Goal: Use online tool/utility: Utilize a website feature to perform a specific function

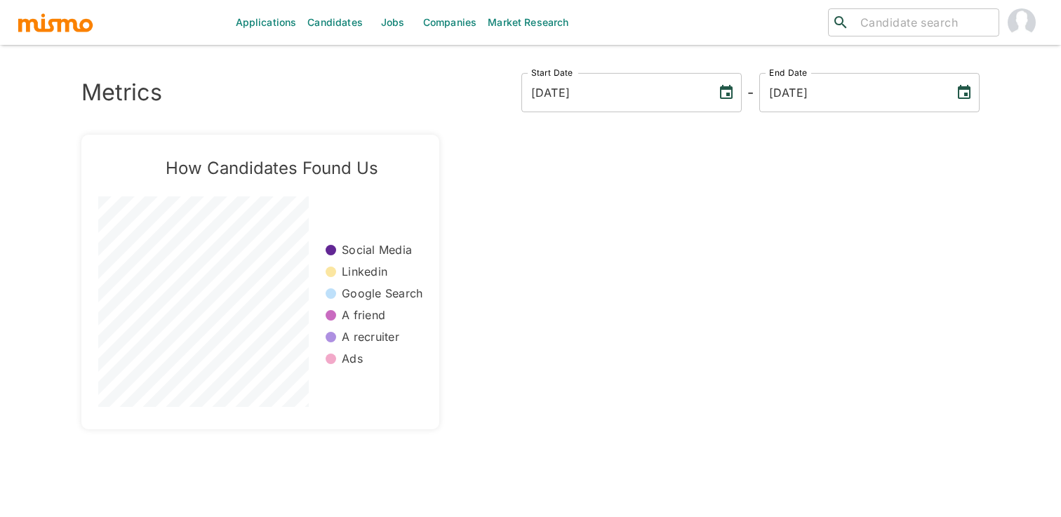
click at [517, 23] on link "Market Research" at bounding box center [528, 22] width 92 height 45
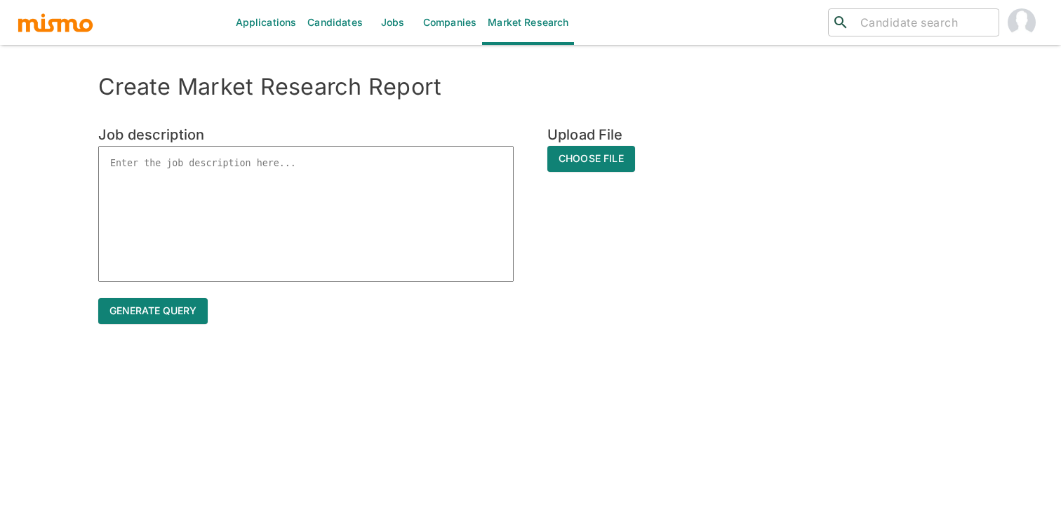
click at [324, 183] on textarea at bounding box center [306, 214] width 416 height 136
paste textarea "Lor Ipsumdo (sitametcon & adipiscin) Eli Seddoeiusm, Tempo Incididu, Utlabore –…"
type textarea "Lor Ipsumdo (sitametcon & adipiscin) Eli Seddoeiusm, Tempo Incididu, Utlabore –…"
type textarea "x"
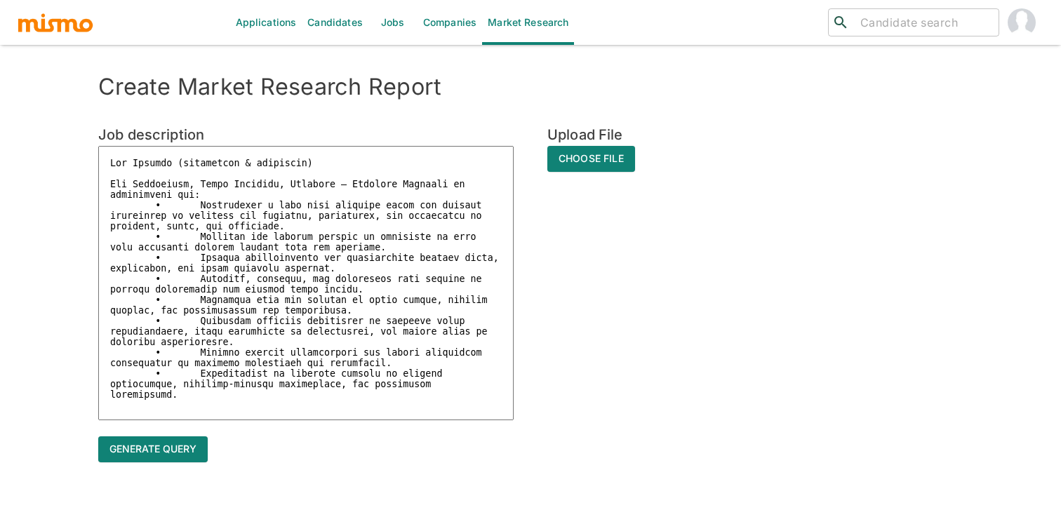
type textarea "Lor Ipsumdo (sitametcon & adipiscin) Eli Seddoeiusm, Tempo Incididu, Utlabore –…"
type textarea "x"
type textarea "Lor Ipsumdo (sitametcon & adipiscin) Eli Seddoeiusm, Tempo Incididu, Utlabore –…"
type textarea "x"
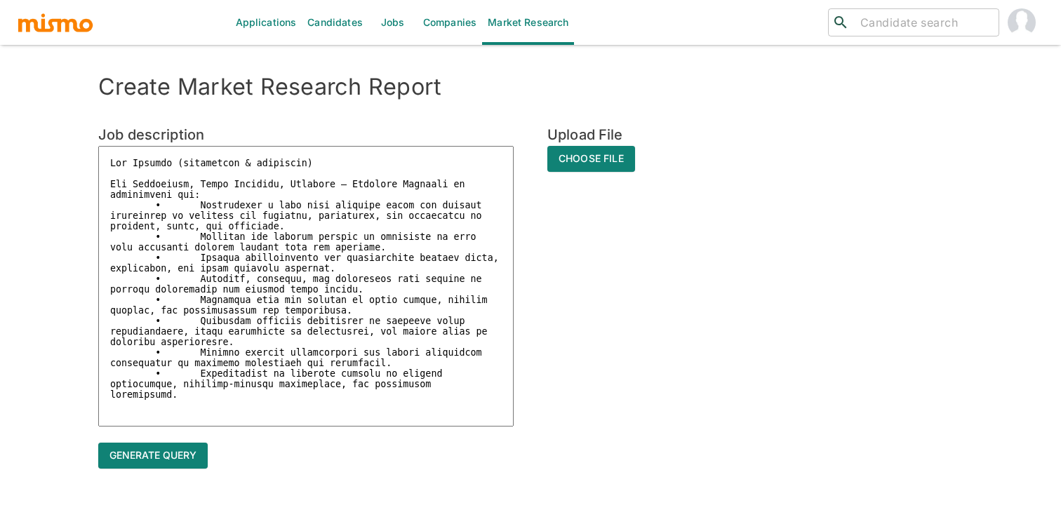
paste textarea "Minimum Requirements • 5+ years account service and/or case installation/implem…"
type textarea "Lor Ipsumdo (sitametcon & adipiscin) Eli Seddoeiusm, Tempo Incididu, Utlabore –…"
type textarea "x"
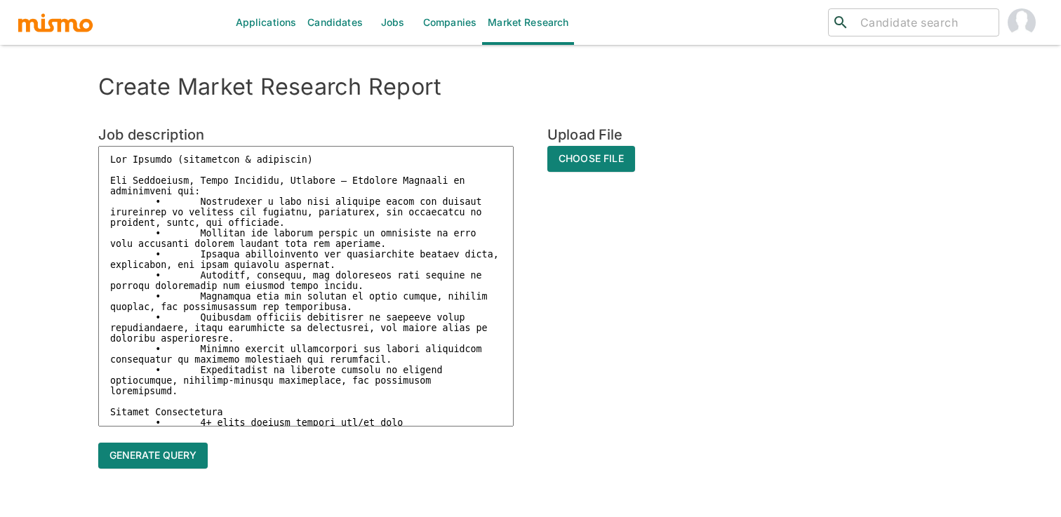
scroll to position [102, 0]
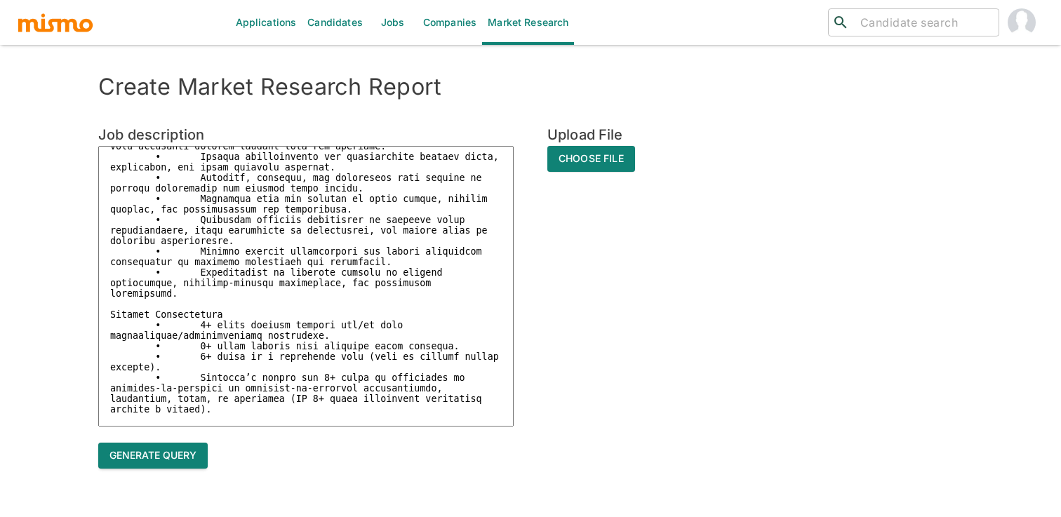
type textarea "Lor Ipsumdo (sitametcon & adipiscin) Eli Seddoeiusm, Tempo Incididu, Utlabore –…"
click at [181, 462] on button "Generate query" at bounding box center [153, 456] width 110 height 26
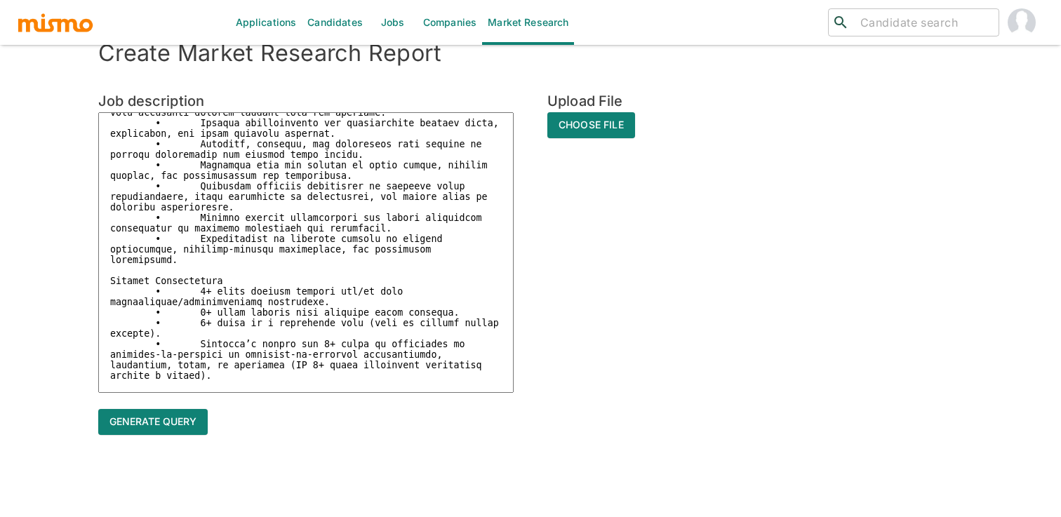
scroll to position [0, 0]
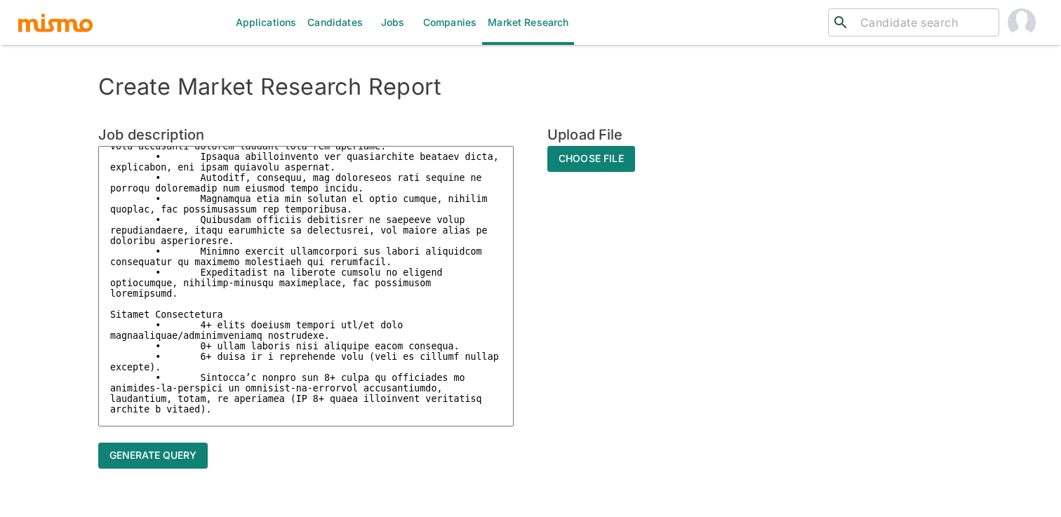
click at [271, 255] on textarea at bounding box center [306, 286] width 416 height 281
click at [168, 463] on button "Generate query" at bounding box center [153, 456] width 110 height 26
type textarea "x"
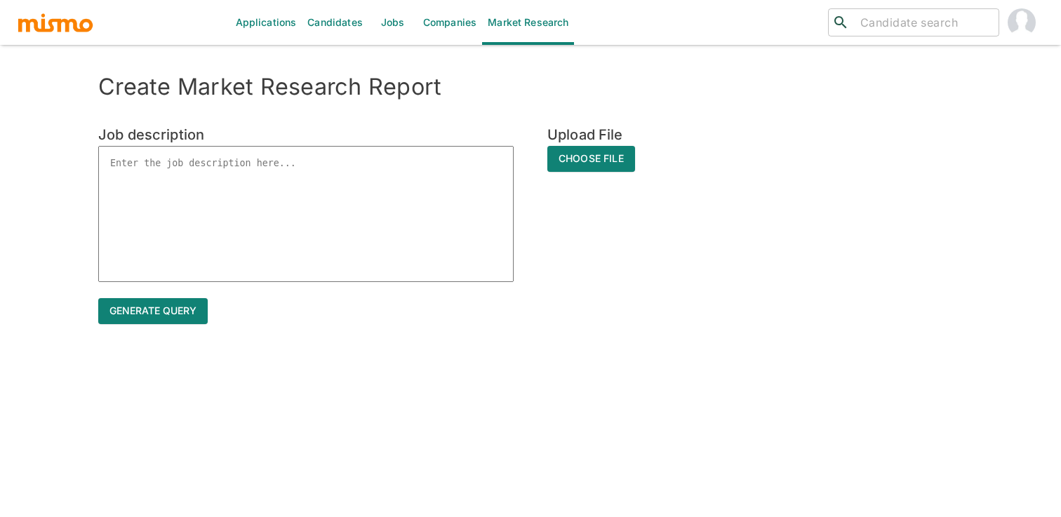
click at [241, 172] on textarea at bounding box center [306, 214] width 416 height 136
paste textarea ""In addition to the responsibilities listed below, this supervisor level positi…"
type textarea ""In addition to the responsibilities listed below, this supervisor level positi…"
type textarea "x"
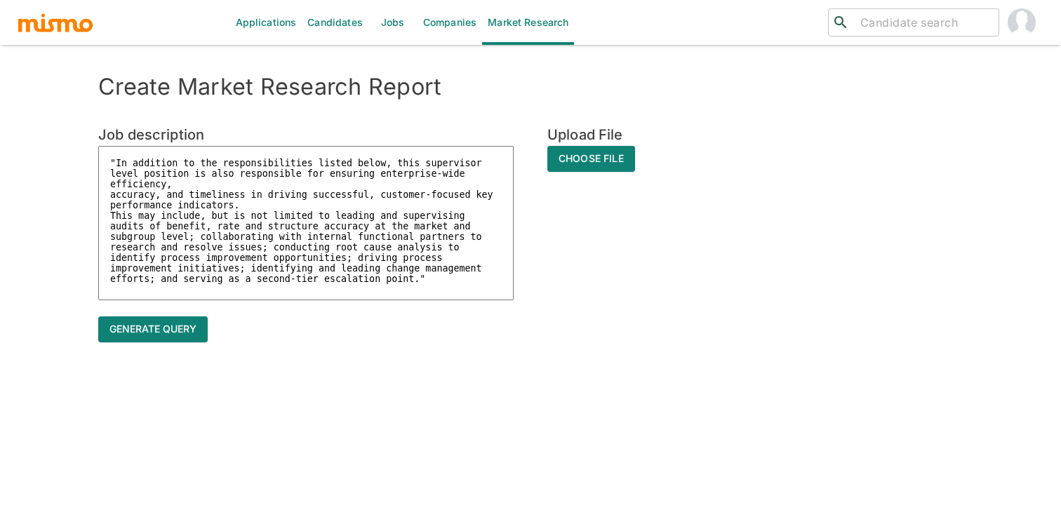
type textarea ""In addition to the responsibilities listed below, this supervisor level positi…"
type textarea "x"
type textarea ""In addition to the responsibilities listed below, this supervisor level positi…"
type textarea "x"
type textarea ""In addition to the responsibilities listed below, this supervisor level positi…"
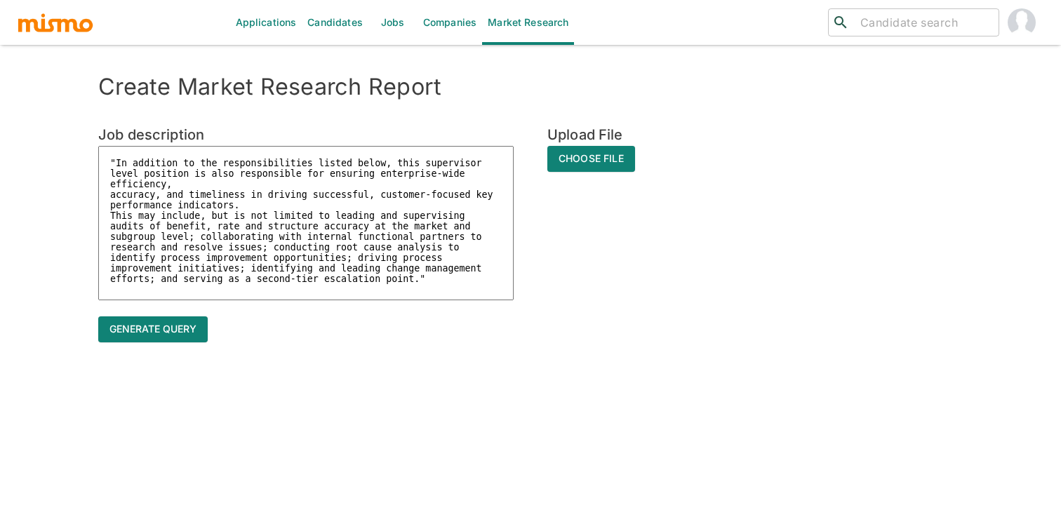
type textarea "x"
click at [428, 285] on textarea ""In addition to the responsibilities listed below, this supervisor level positi…" at bounding box center [306, 223] width 416 height 154
type textarea ""In addition to the responsibilities listed below, this supervisor level positi…"
type textarea "x"
click at [116, 158] on textarea ""In addition to the responsibilities listed below, this supervisor level positi…" at bounding box center [306, 223] width 416 height 154
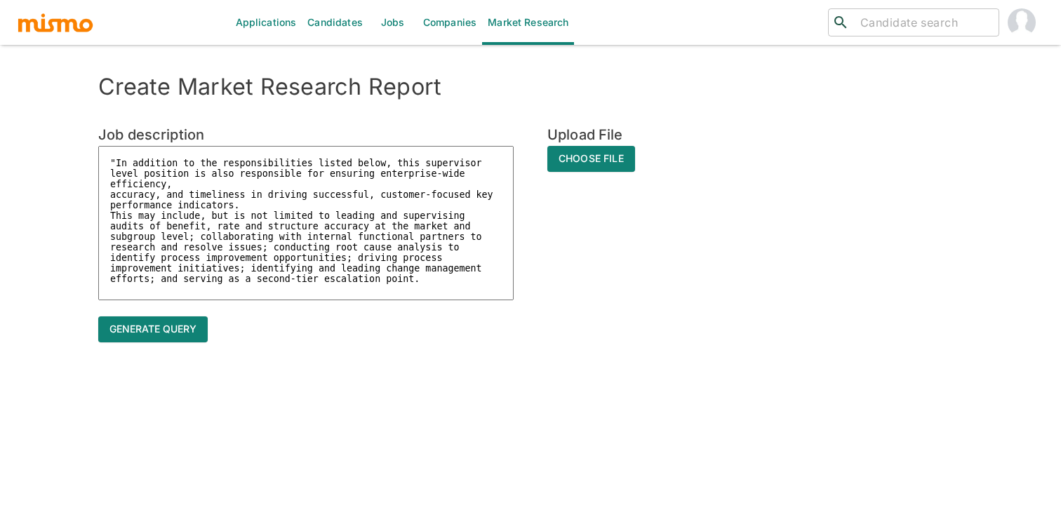
type textarea "In addition to the responsibilities listed below, this supervisor level positio…"
type textarea "x"
click at [446, 298] on textarea "In addition to the responsibilities listed below, this supervisor level positio…" at bounding box center [306, 223] width 416 height 154
type textarea "In addition to the responsibilities listed below, this supervisor level positio…"
type textarea "x"
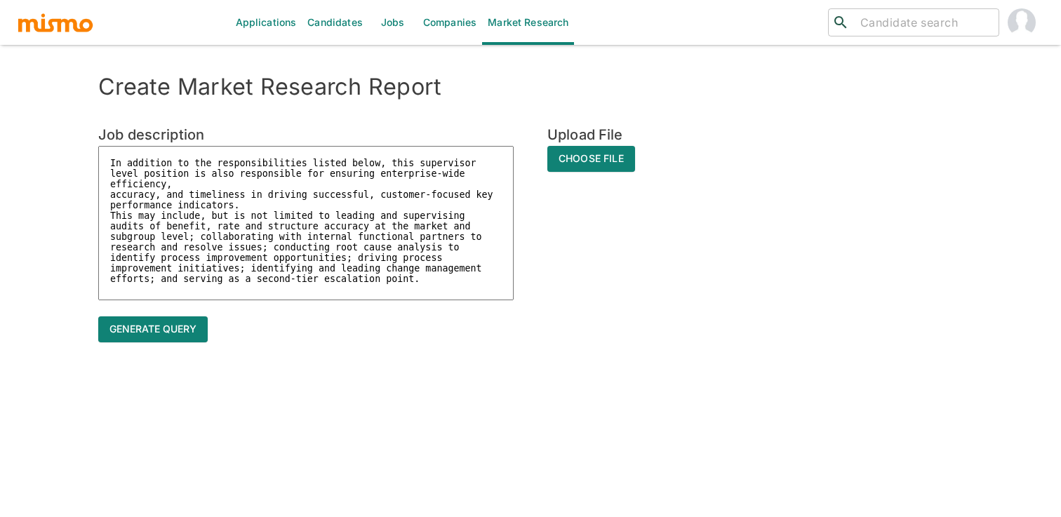
type textarea "In addition to the responsibilities listed below, this supervisor level positio…"
type textarea "x"
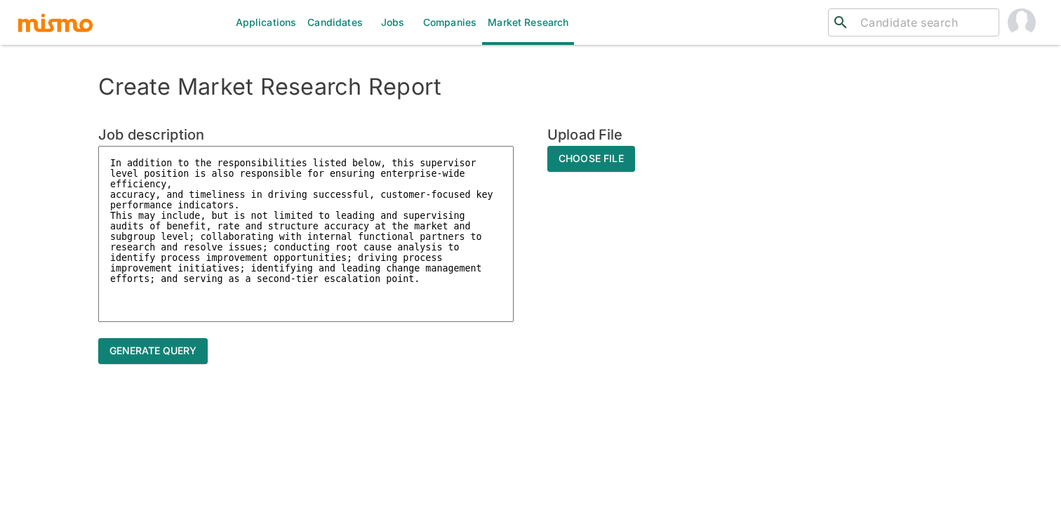
paste textarea ""• Minimum five (5) years account service experience and/or case installation/i…"
type textarea "In addition to the responsibilities listed below, this supervisor level positio…"
type textarea "x"
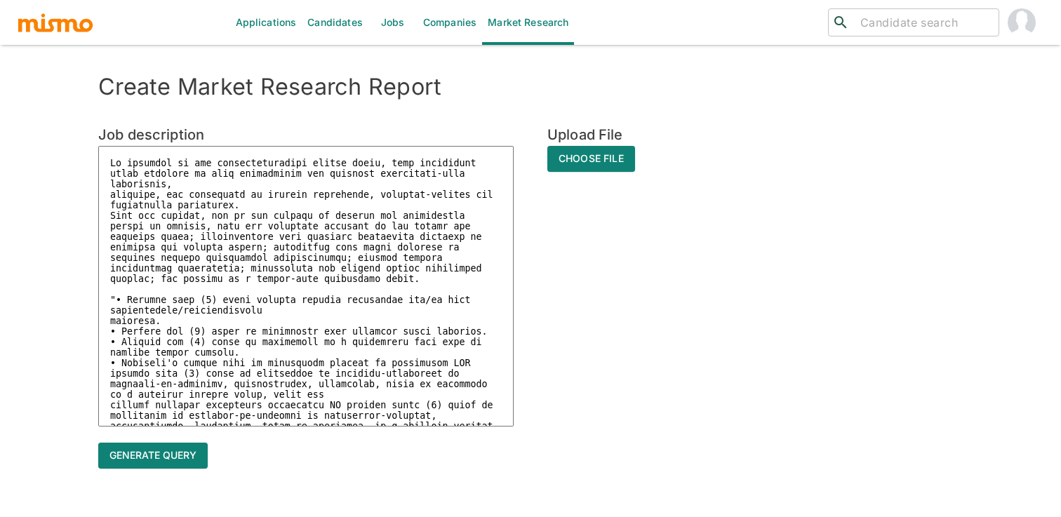
scroll to position [37, 0]
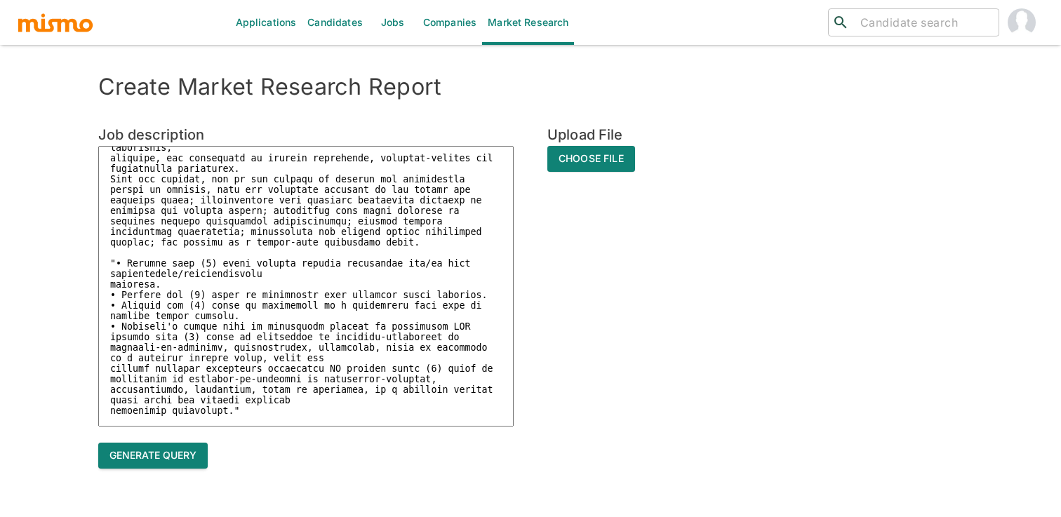
type textarea "In addition to the responsibilities listed below, this supervisor level positio…"
click at [185, 457] on button "Generate query" at bounding box center [153, 456] width 110 height 26
type textarea "x"
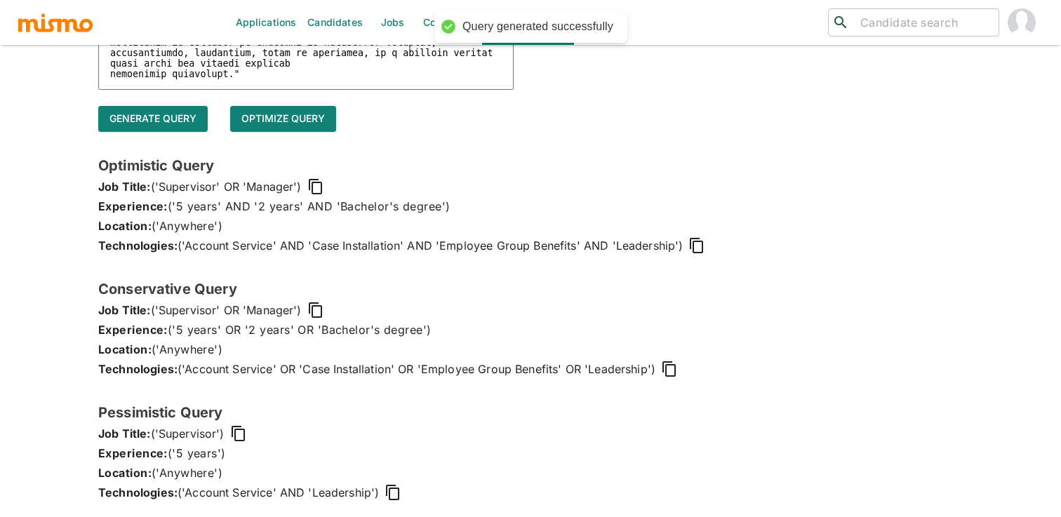
scroll to position [344, 0]
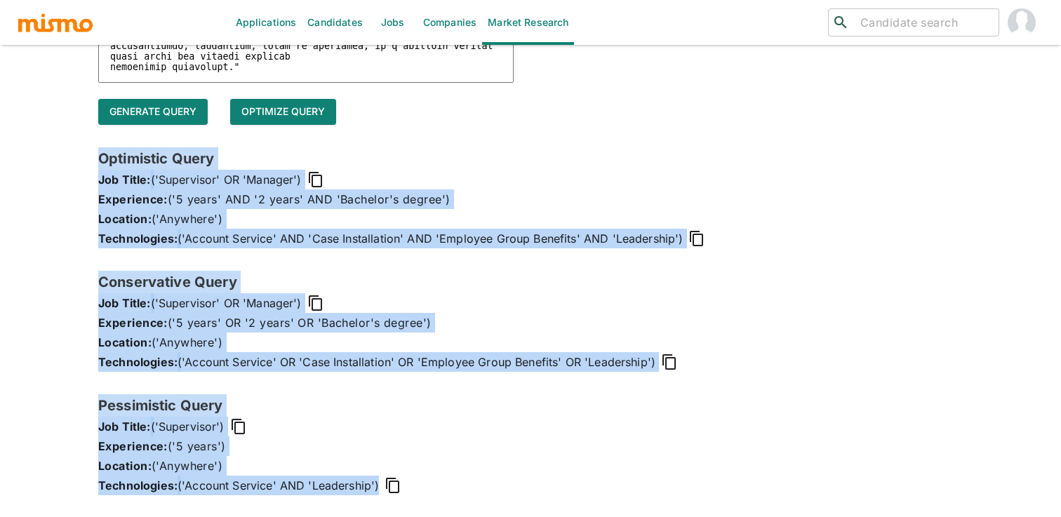
drag, startPoint x: 98, startPoint y: 157, endPoint x: 456, endPoint y: 479, distance: 482.2
click at [456, 479] on div "Create Market Research Report Job description x Upload File Choose File Generat…" at bounding box center [530, 123] width 899 height 789
copy div "Optimistic Query Job Title: ('Supervisor' OR 'Manager') Experience: ('5 years' …"
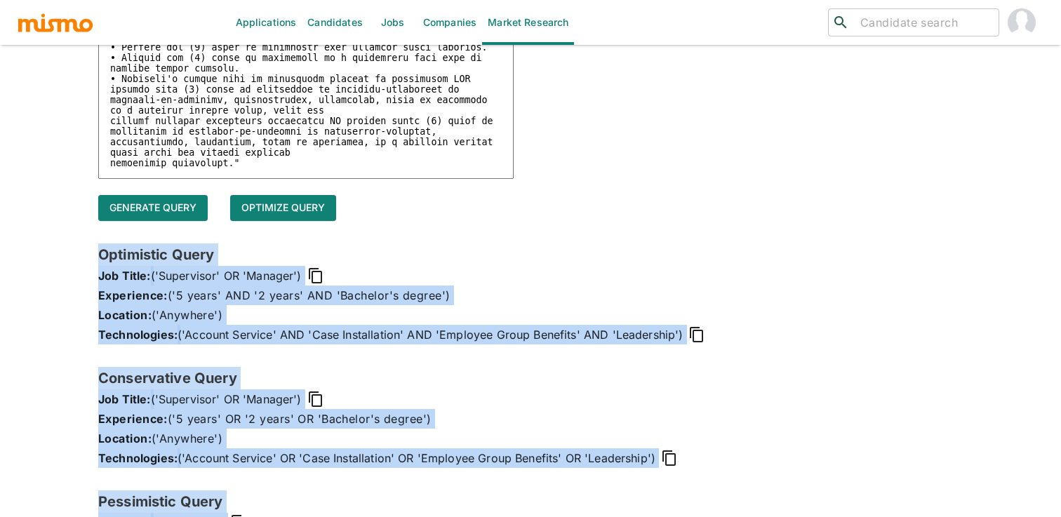
scroll to position [0, 0]
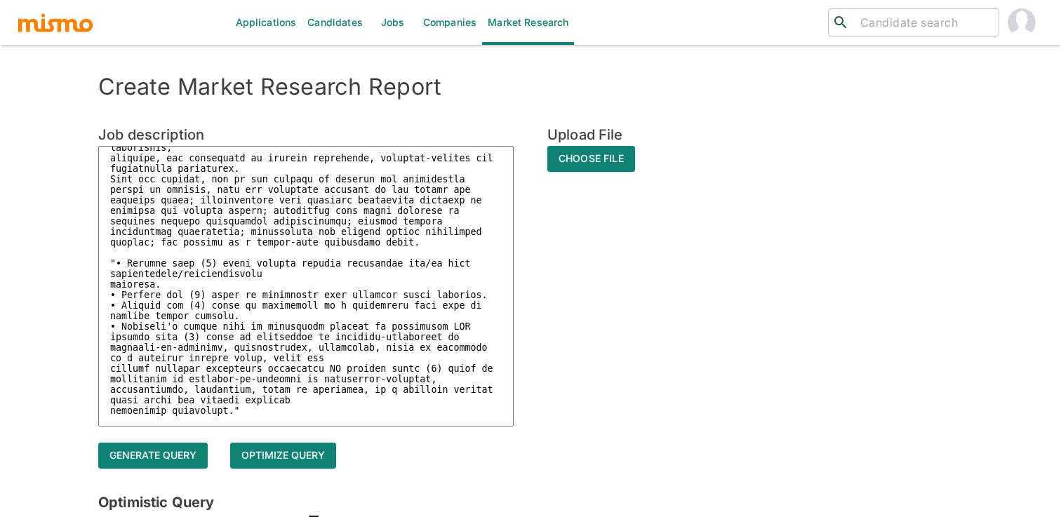
click at [359, 223] on textarea at bounding box center [306, 286] width 416 height 281
click at [187, 190] on textarea at bounding box center [306, 286] width 416 height 281
type textarea "x"
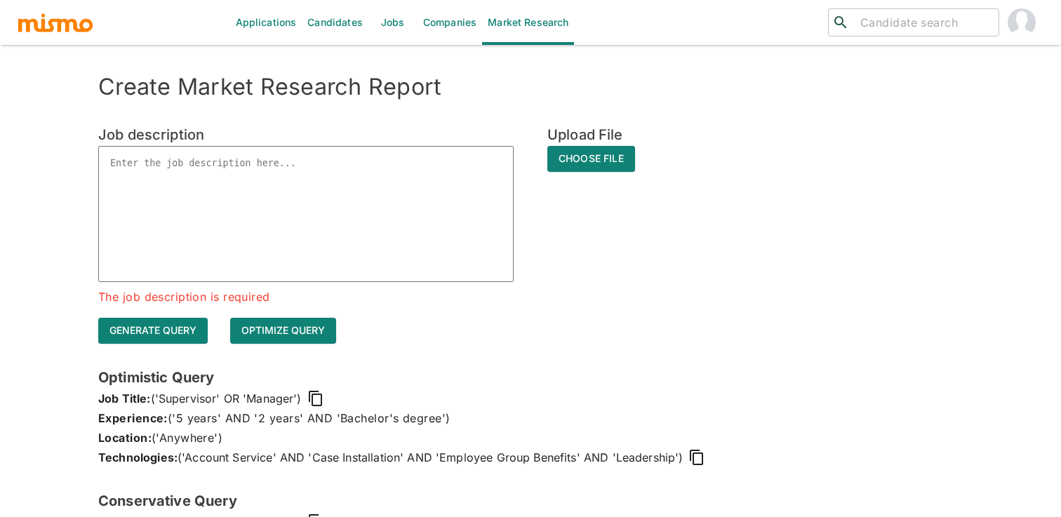
paste textarea ""This individual contributor position ensures accuracy and timeliness for multi…"
type textarea ""This individual contributor position ensures accuracy and timeliness for multi…"
type textarea "x"
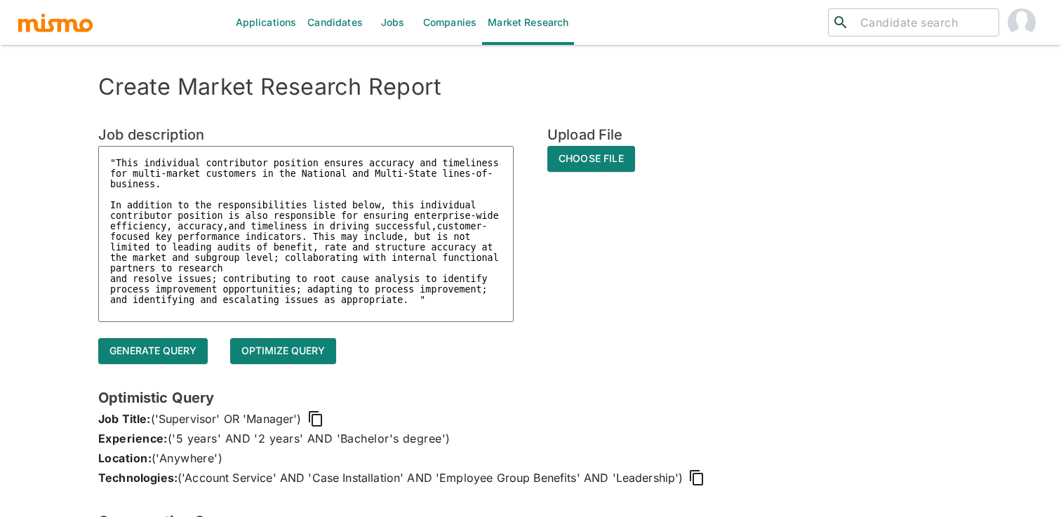
click at [116, 160] on textarea ""This individual contributor position ensures accuracy and timeliness for multi…" at bounding box center [306, 234] width 416 height 176
type textarea "This individual contributor position ensures accuracy and timeliness for multi-…"
type textarea "x"
type textarea "JThis individual contributor position ensures accuracy and timeliness for multi…"
type textarea "x"
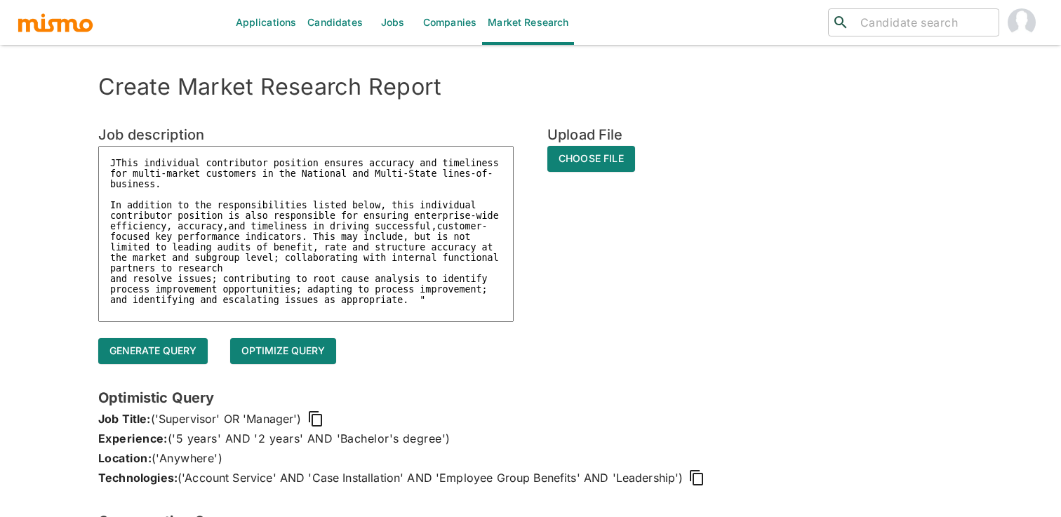
type textarea "JoThis individual contributor position ensures accuracy and timeliness for mult…"
type textarea "x"
type textarea "JobThis individual contributor position ensures accuracy and timeliness for mul…"
type textarea "x"
type textarea "Job This individual contributor position ensures accuracy and timeliness for mu…"
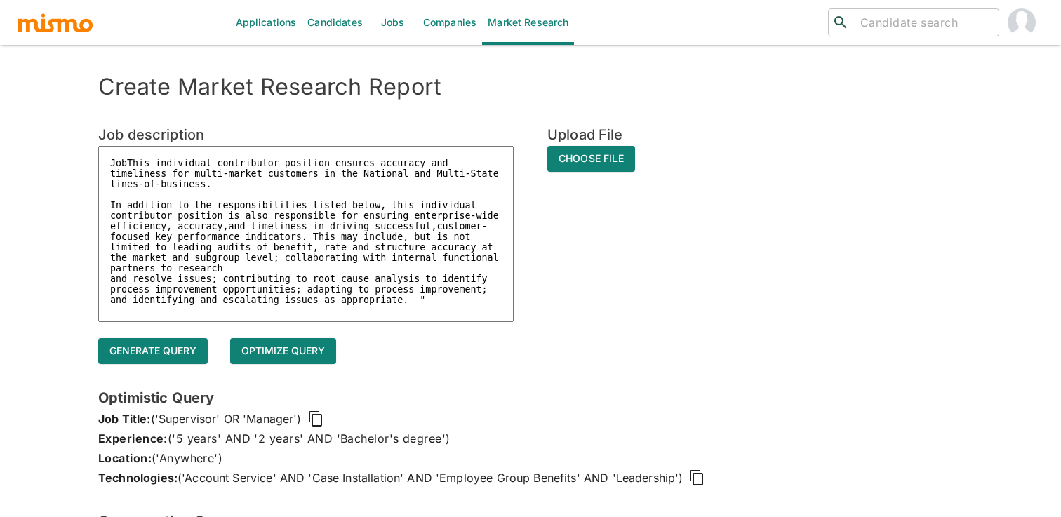
type textarea "x"
type textarea "Job SThis individual contributor position ensures accuracy and timeliness for m…"
type textarea "x"
type textarea "Job SuThis individual contributor position ensures accuracy and timeliness for …"
type textarea "x"
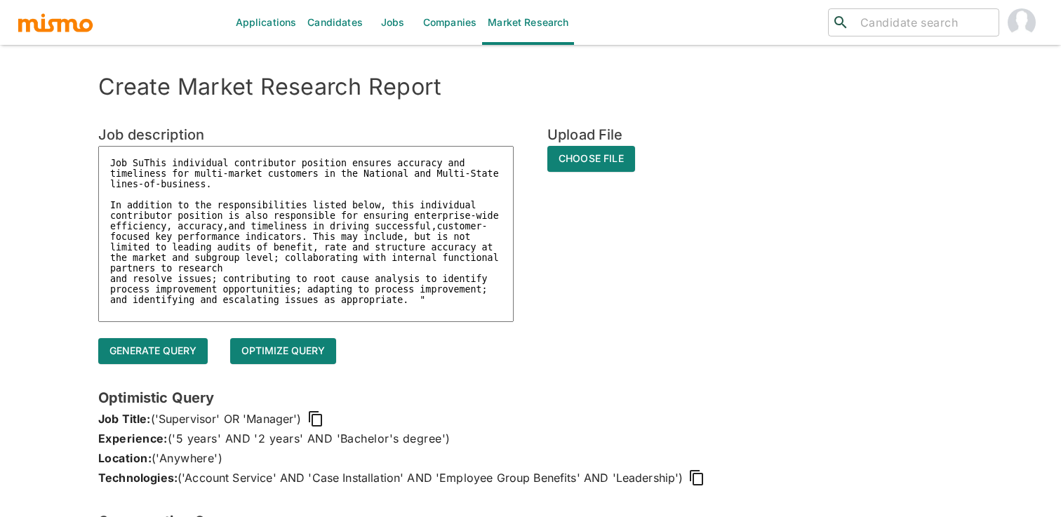
type textarea "Job SumThis individual contributor position ensures accuracy and timeliness for…"
type textarea "x"
type textarea "Job SummThis individual contributor position ensures accuracy and timeliness fo…"
type textarea "x"
type textarea "Job SummaThis individual contributor position ensures accuracy and timeliness f…"
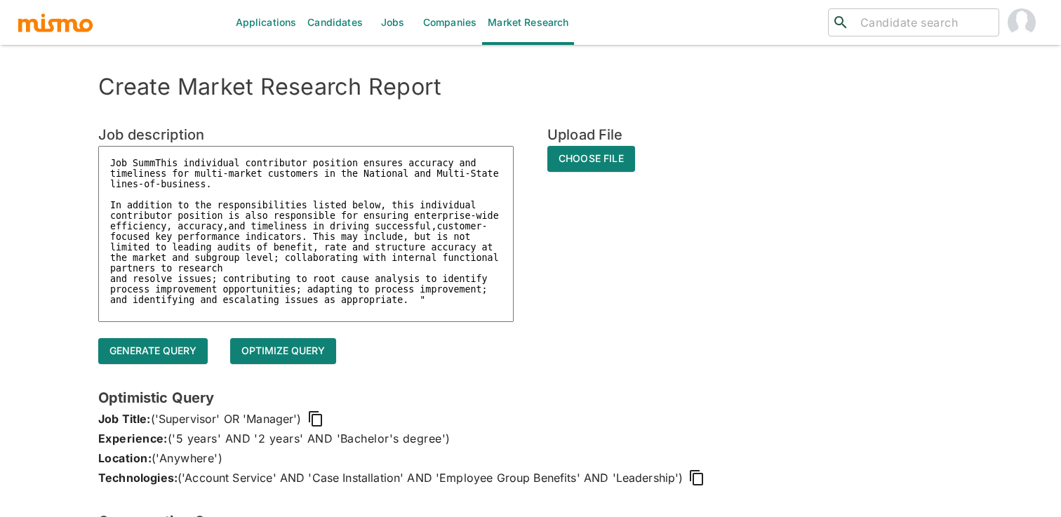
type textarea "x"
type textarea "Job SummarThis individual contributor position ensures accuracy and timeliness …"
type textarea "x"
type textarea "Job SummaryThis individual contributor position ensures accuracy and timeliness…"
type textarea "x"
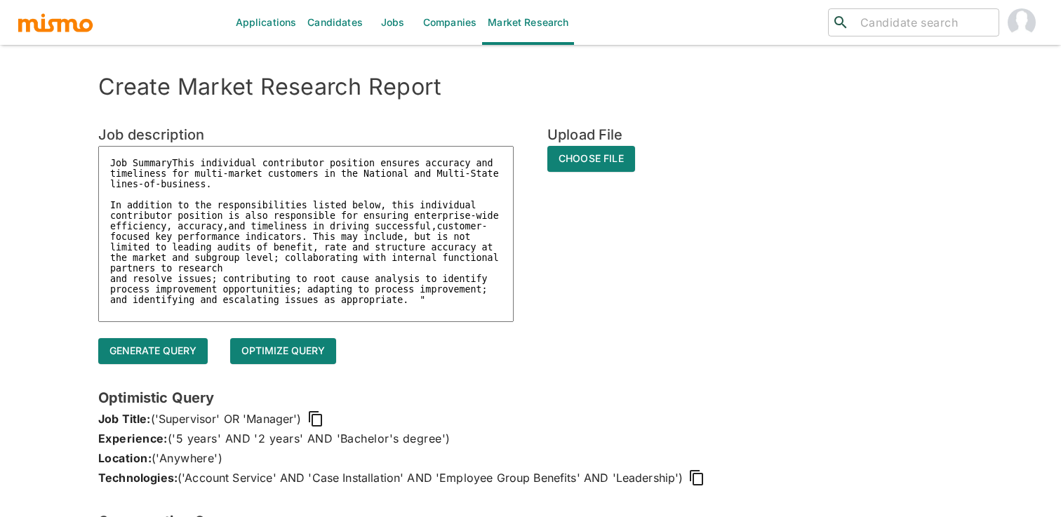
type textarea "Job Summary:This individual contributor position ensures accuracy and timelines…"
type textarea "x"
type textarea "Job Summary: This individual contributor position ensures accuracy and timeline…"
type textarea "x"
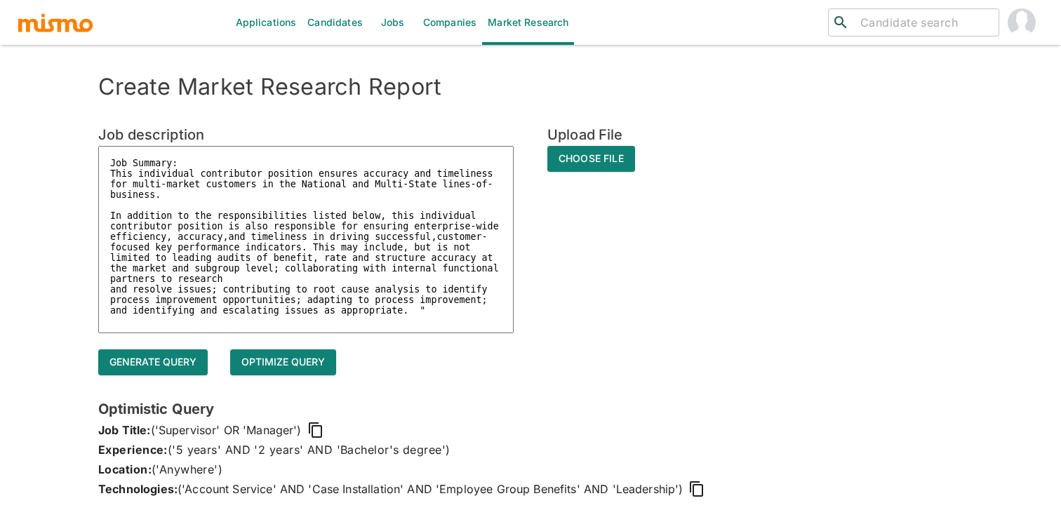
click at [437, 309] on textarea "Job Summary: This individual contributor position ensures accuracy and timeline…" at bounding box center [306, 239] width 416 height 187
click at [439, 323] on textarea "Job Summary: This individual contributor position ensures accuracy and timeline…" at bounding box center [306, 239] width 416 height 187
type textarea "Job Summary: This individual contributor position ensures accuracy and timeline…"
type textarea "x"
type textarea "Job Summary: This individual contributor position ensures accuracy and timeline…"
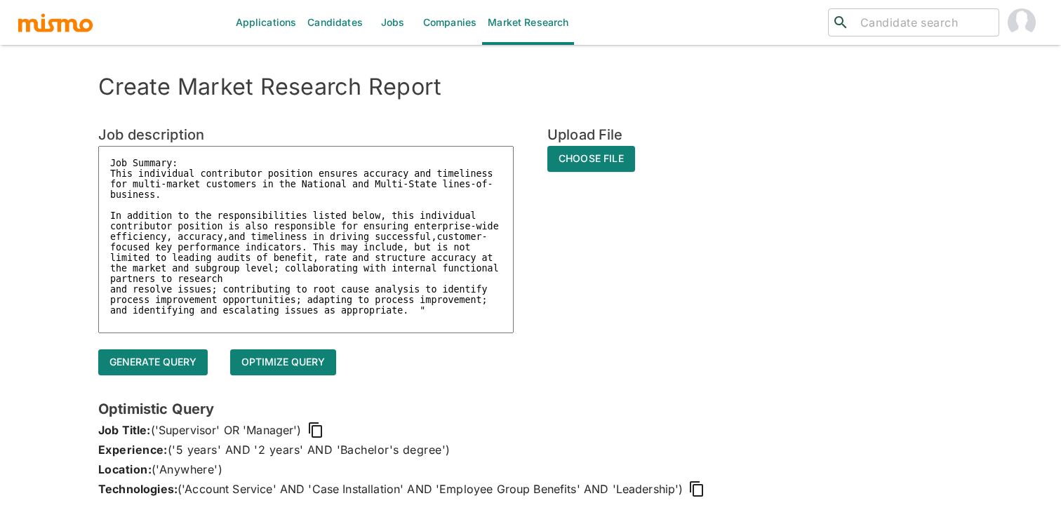
type textarea "x"
type textarea "Job Summary: This individual contributor position ensures accuracy and timeline…"
type textarea "x"
type textarea "Job Summary: This individual contributor position ensures accuracy and timeline…"
type textarea "x"
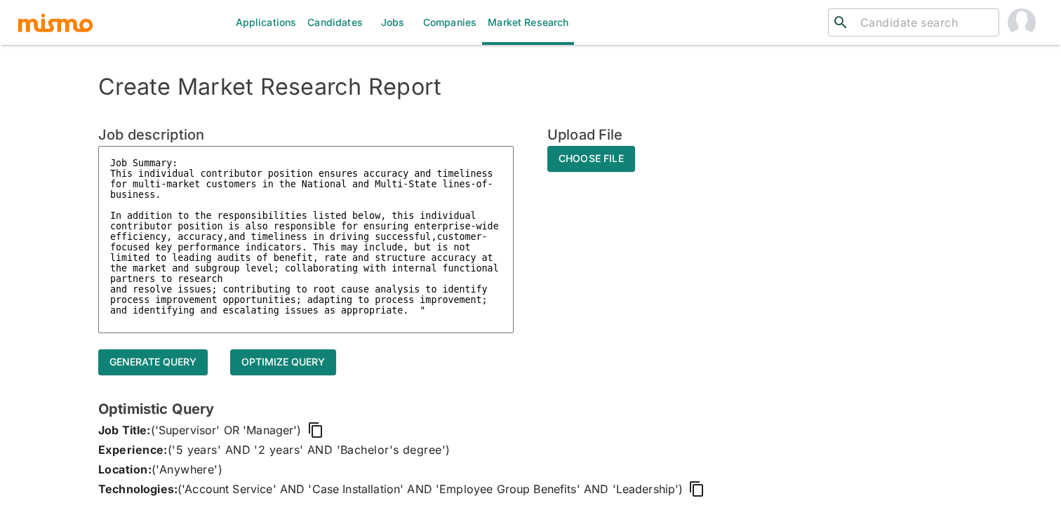
click at [425, 317] on textarea "Job Summary: This individual contributor position ensures accuracy and timeline…" at bounding box center [306, 239] width 416 height 187
type textarea "Job Summary: This individual contributor position ensures accuracy and timeline…"
type textarea "x"
type textarea "Job Summary: This individual contributor position ensures accuracy and timeline…"
type textarea "x"
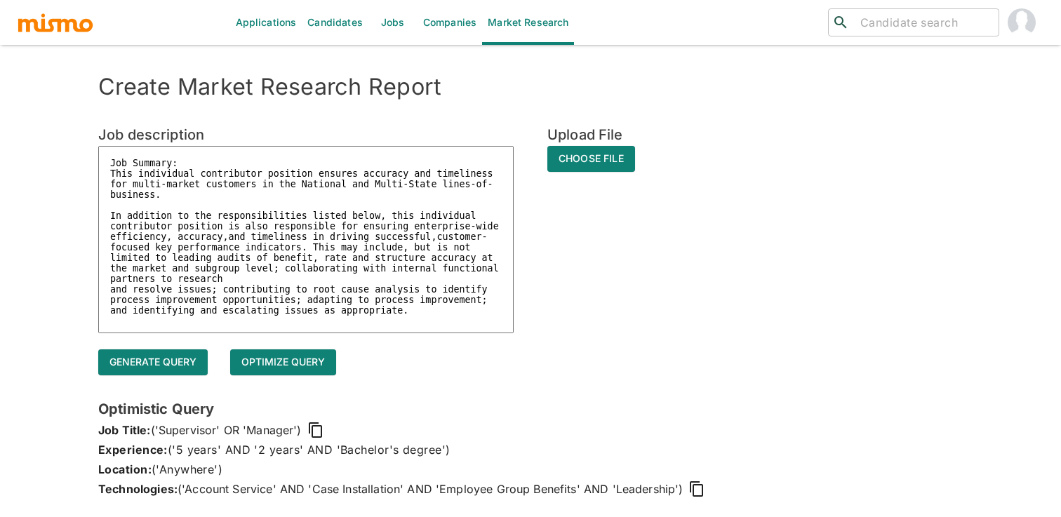
type textarea "Job Summary: This individual contributor position ensures accuracy and timeline…"
type textarea "x"
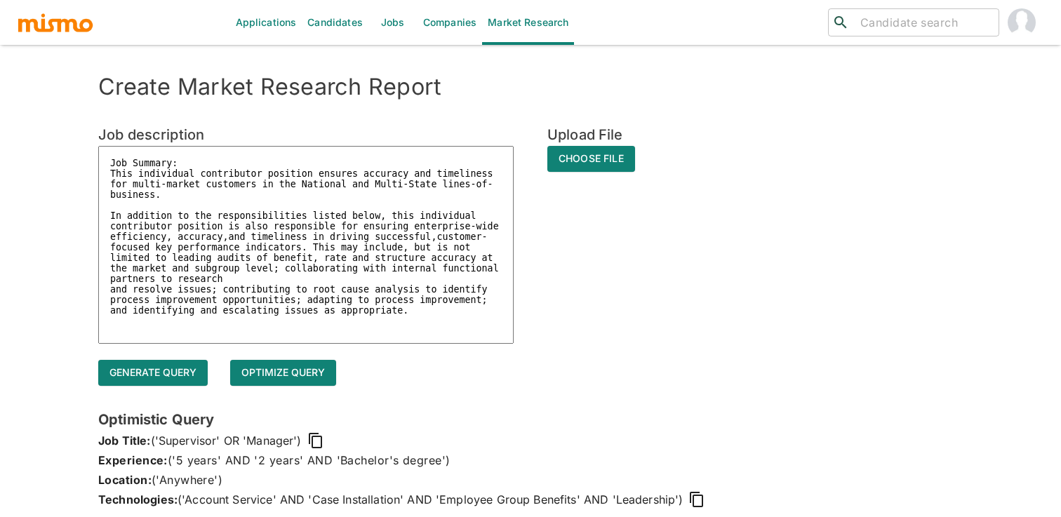
type textarea "Job Summary: This individual contributor position ensures accuracy and timeline…"
type textarea "x"
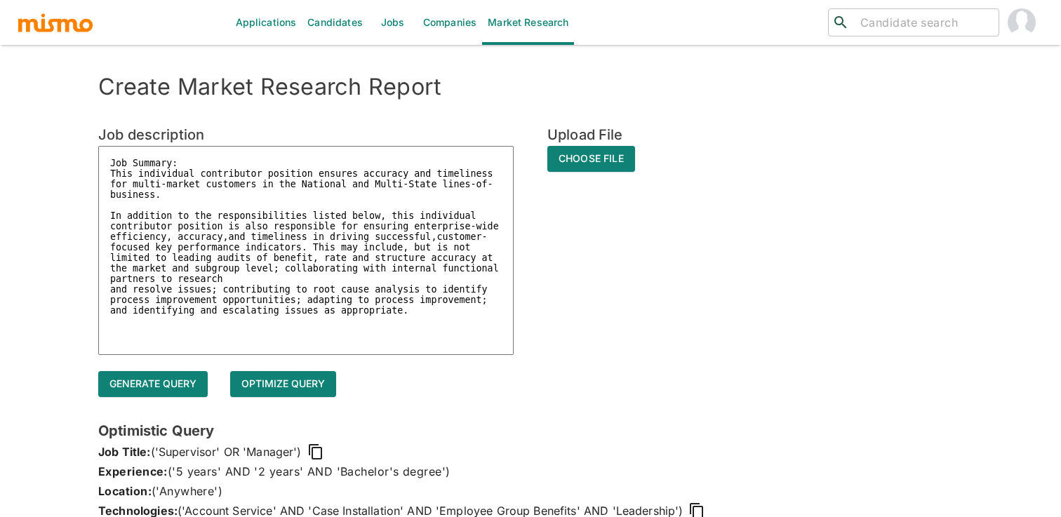
paste textarea ""Minimum three (3) years account service experience and/or case installation/im…"
type textarea "Job Summary: This individual contributor position ensures accuracy and timeline…"
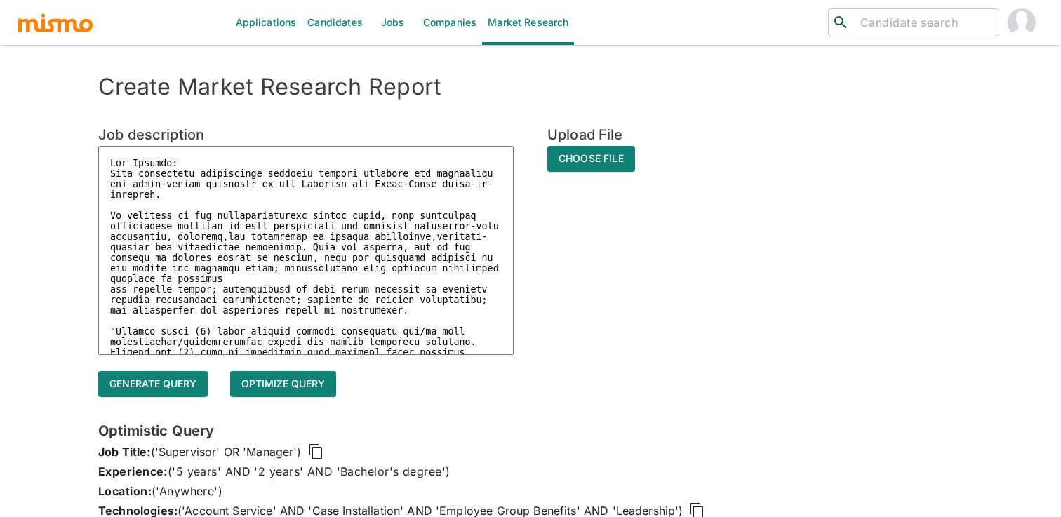
type textarea "x"
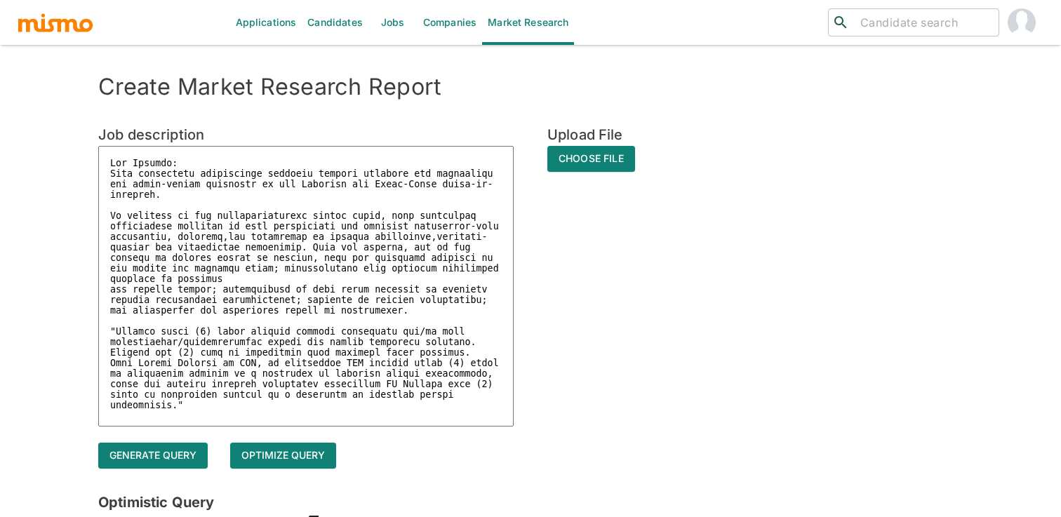
click at [185, 420] on textarea at bounding box center [306, 286] width 416 height 281
click at [185, 418] on textarea at bounding box center [306, 286] width 416 height 281
type textarea "Job Summary: This individual contributor position ensures accuracy and timeline…"
type textarea "x"
click at [116, 334] on textarea at bounding box center [306, 286] width 416 height 281
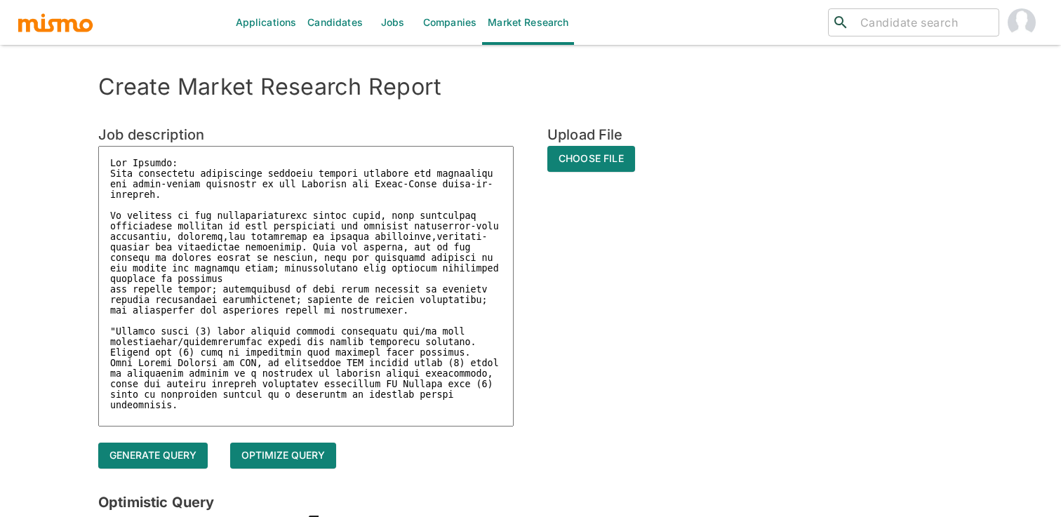
type textarea "Job Summary: This individual contributor position ensures accuracy and timeline…"
type textarea "x"
type textarea "Job Summary: This individual contributor position ensures accuracy and timeline…"
click at [176, 443] on button "Generate query" at bounding box center [153, 456] width 110 height 26
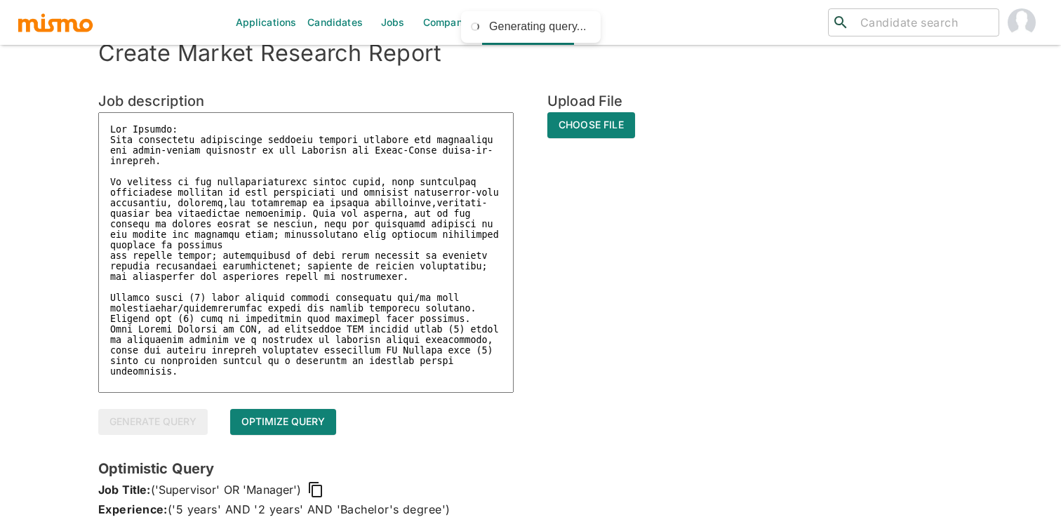
type textarea "x"
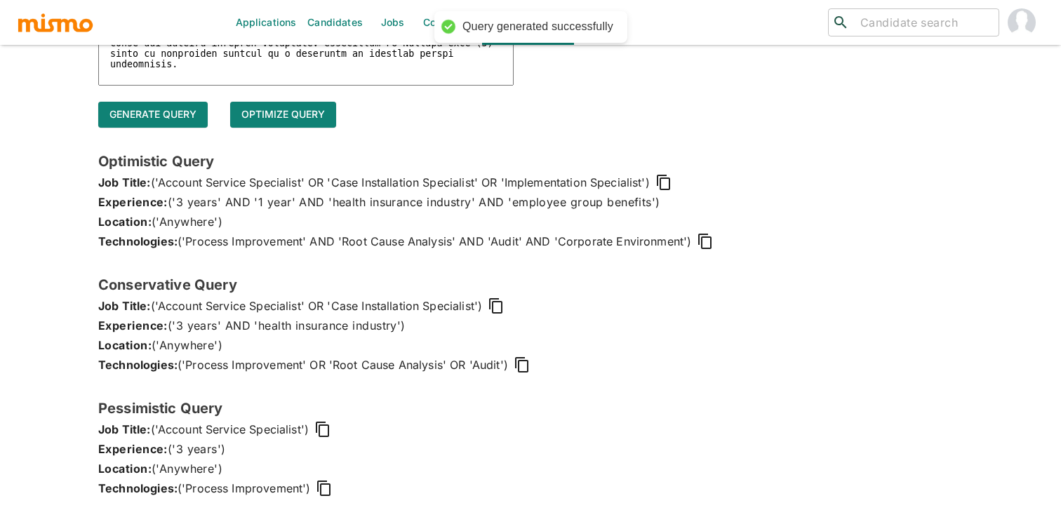
scroll to position [344, 0]
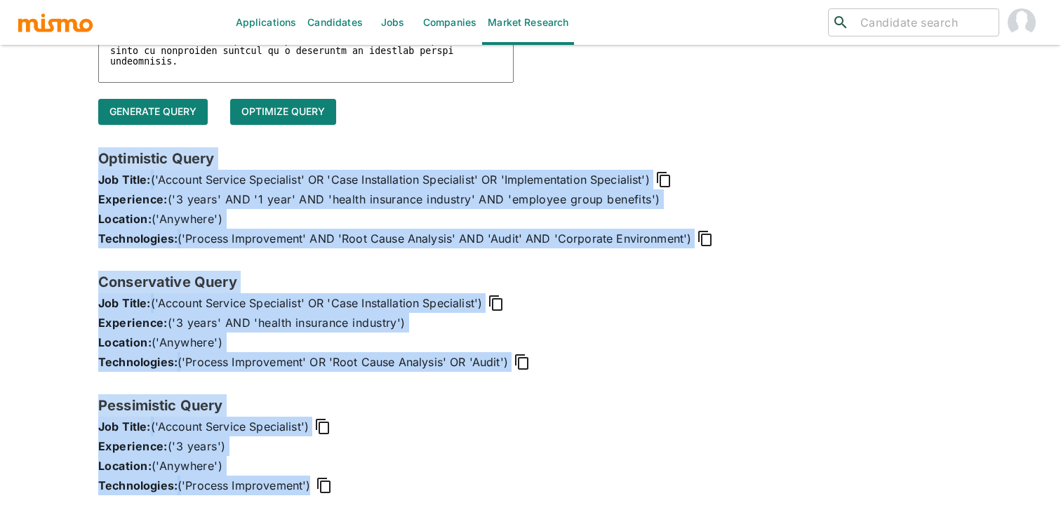
drag, startPoint x: 98, startPoint y: 161, endPoint x: 360, endPoint y: 490, distance: 420.1
click at [360, 490] on div "Optimistic Query Job Title: ('Account Service Specialist' OR 'Case Installation…" at bounding box center [530, 332] width 865 height 371
copy div "Optimistic Query Job Title: ('Account Service Specialist' OR 'Case Installation…"
